Goal: Transaction & Acquisition: Download file/media

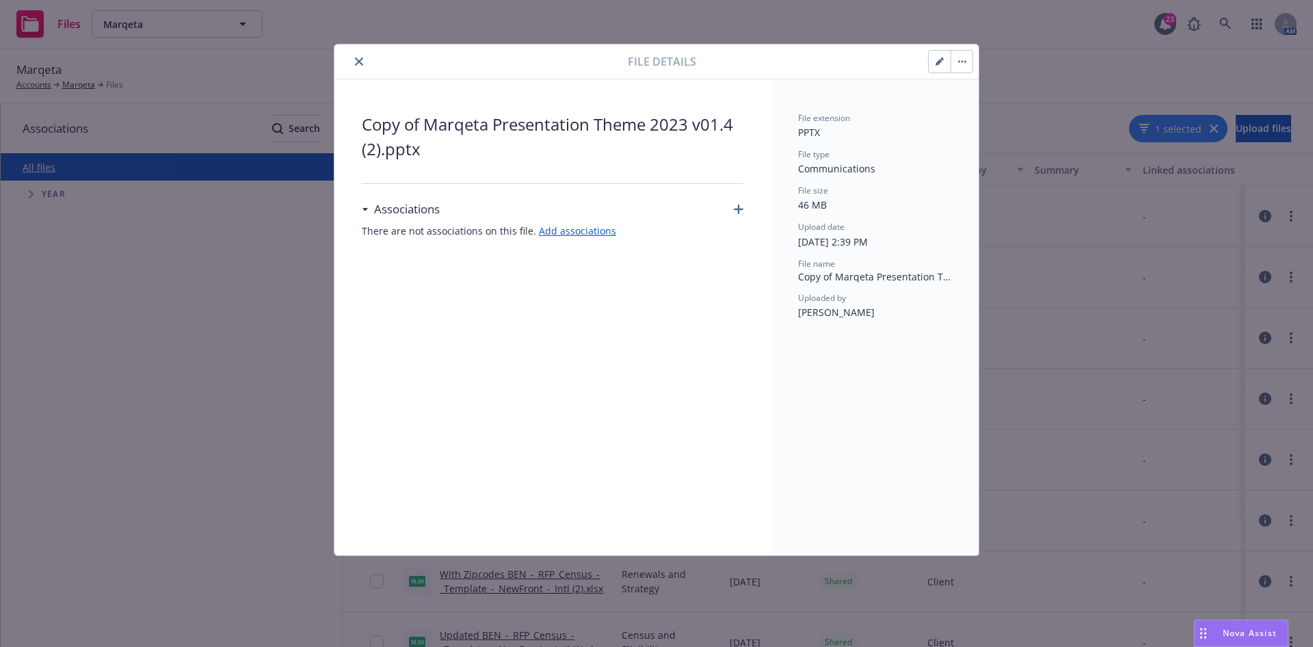
drag, startPoint x: 950, startPoint y: 59, endPoint x: 956, endPoint y: 64, distance: 7.4
click at [945, 68] on div at bounding box center [950, 61] width 45 height 23
click at [957, 64] on button "button" at bounding box center [961, 62] width 22 height 22
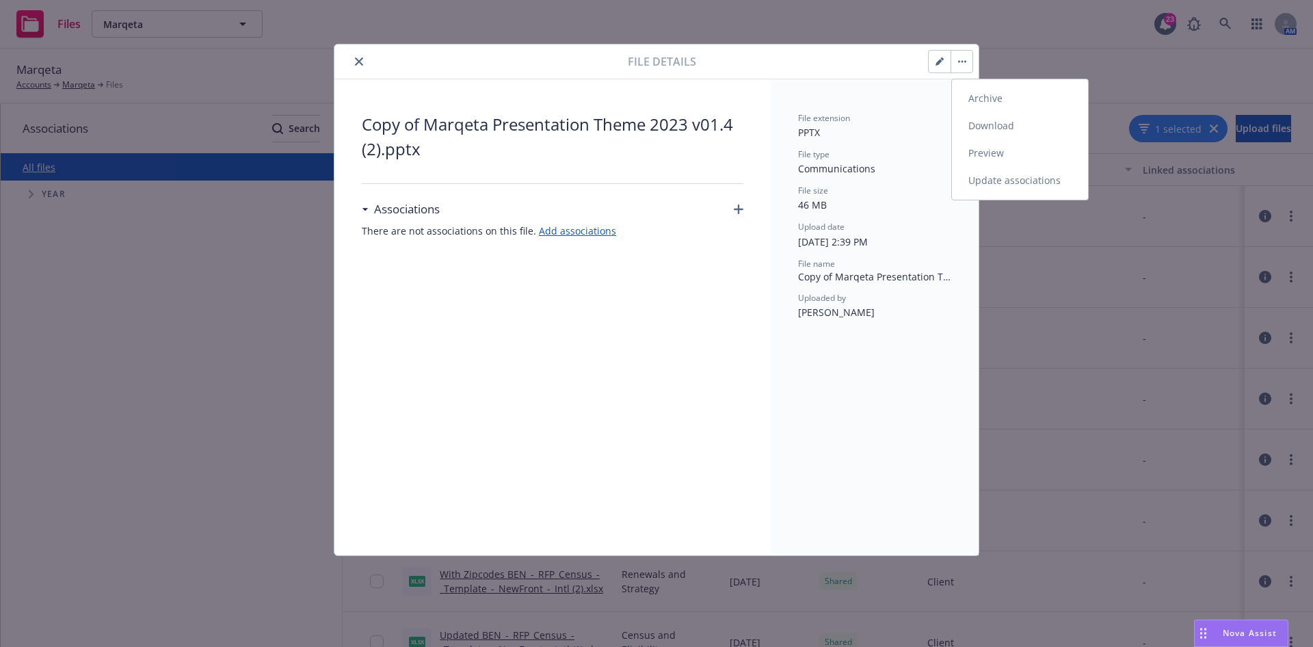
click at [1003, 127] on link "Download" at bounding box center [1020, 125] width 136 height 27
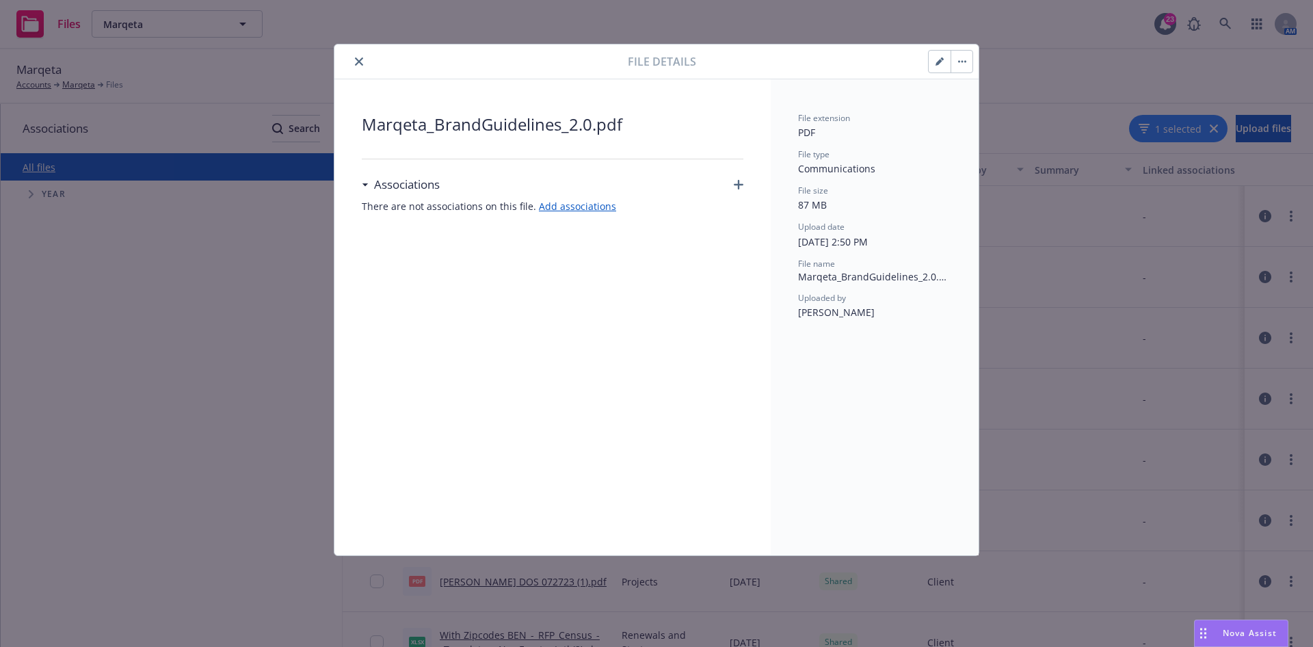
drag, startPoint x: 934, startPoint y: 53, endPoint x: 937, endPoint y: 66, distance: 12.5
click at [935, 53] on button "button" at bounding box center [939, 62] width 22 height 22
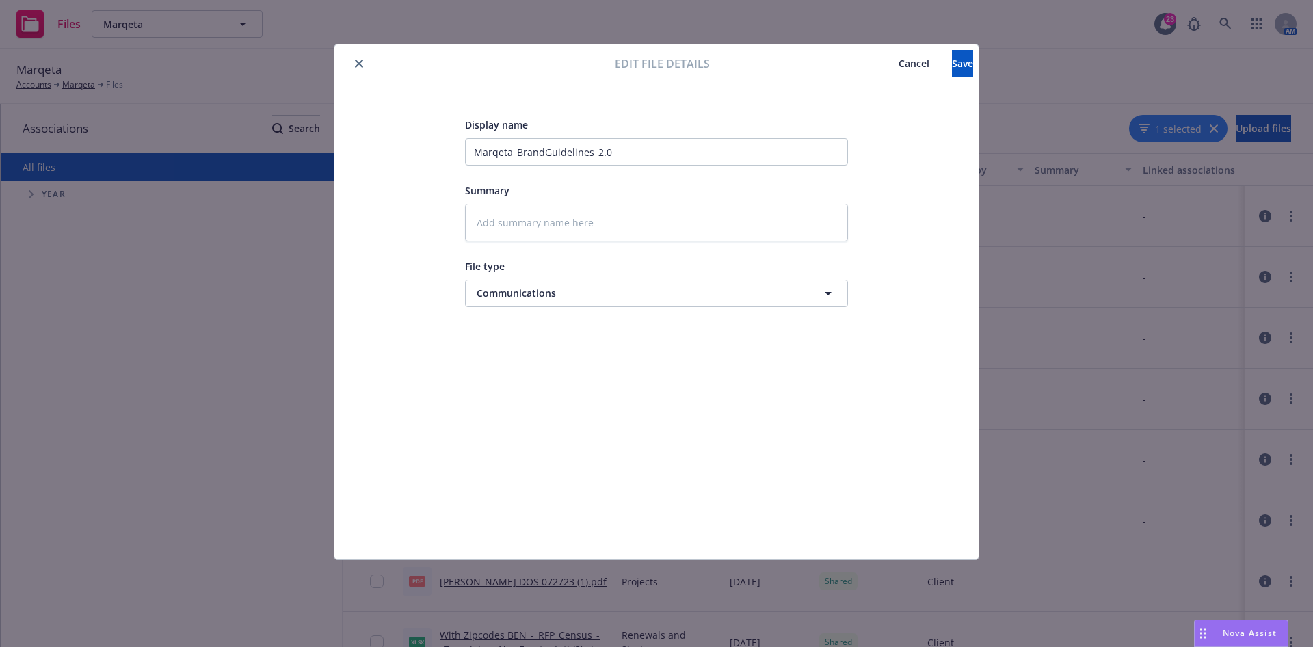
click at [355, 60] on icon "close" at bounding box center [359, 63] width 8 height 8
type textarea "x"
click at [877, 65] on div "Marqeta Accounts Marqeta Files" at bounding box center [656, 76] width 1280 height 30
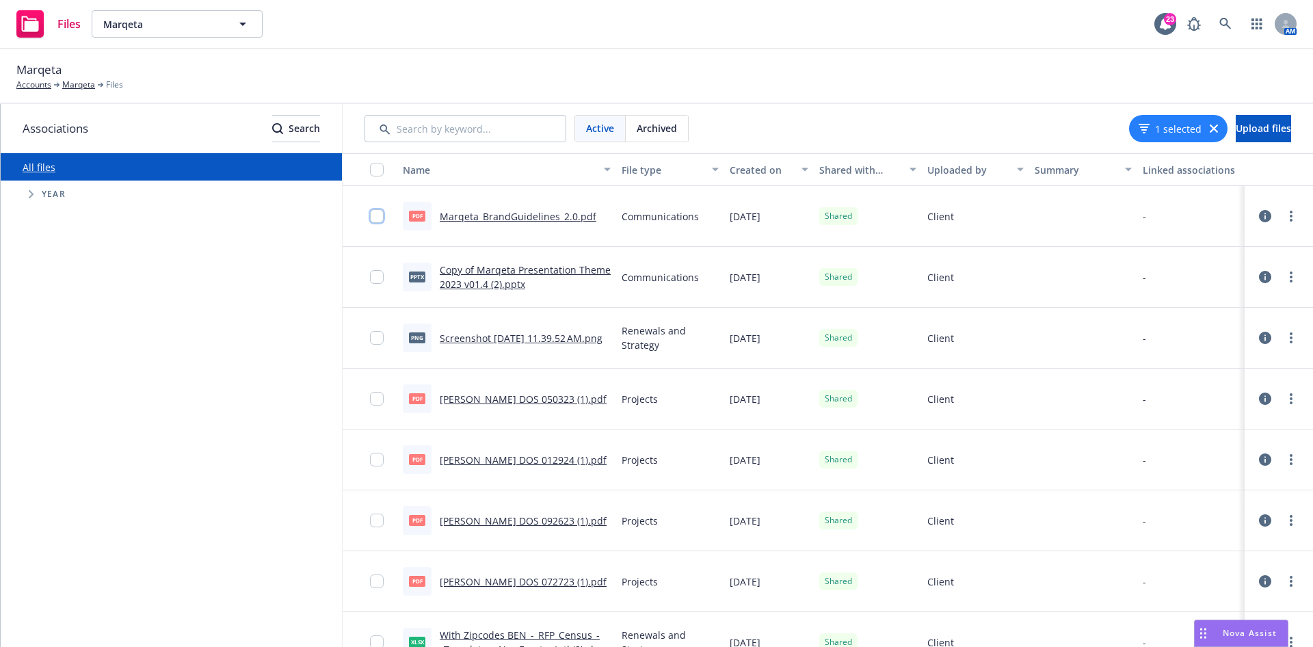
click at [381, 213] on input "checkbox" at bounding box center [377, 216] width 14 height 14
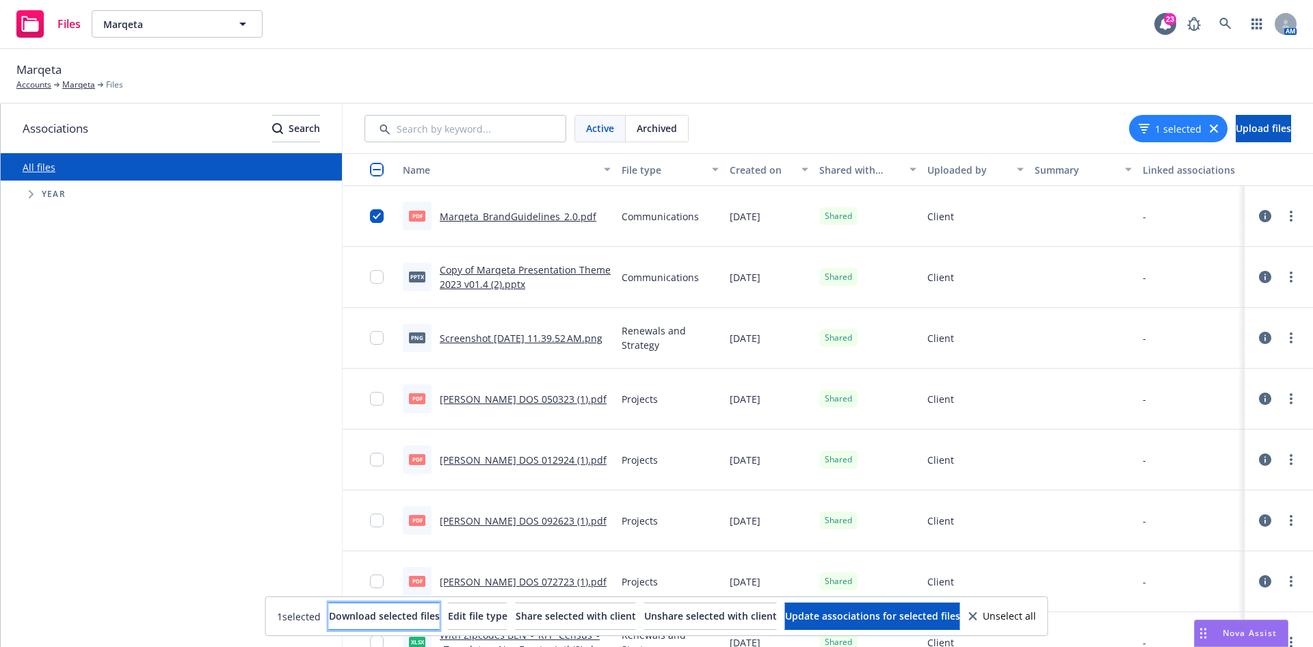
click at [329, 607] on button "Download selected files" at bounding box center [384, 615] width 111 height 27
